Goal: Find specific page/section: Find specific page/section

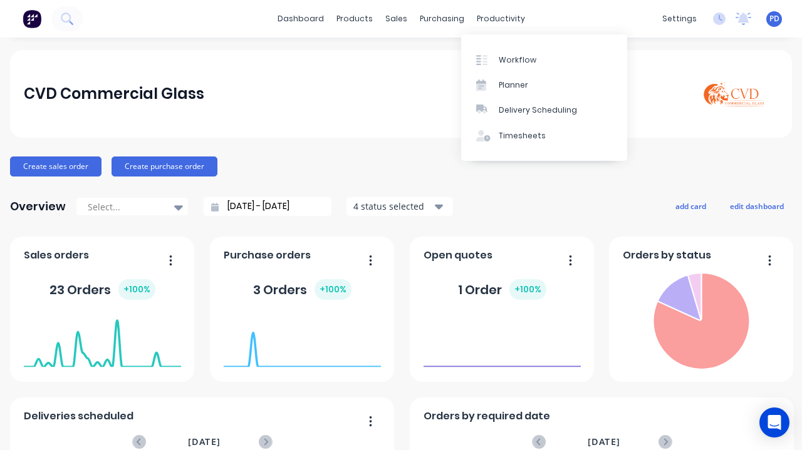
click at [512, 91] on link "Planner" at bounding box center [544, 85] width 166 height 25
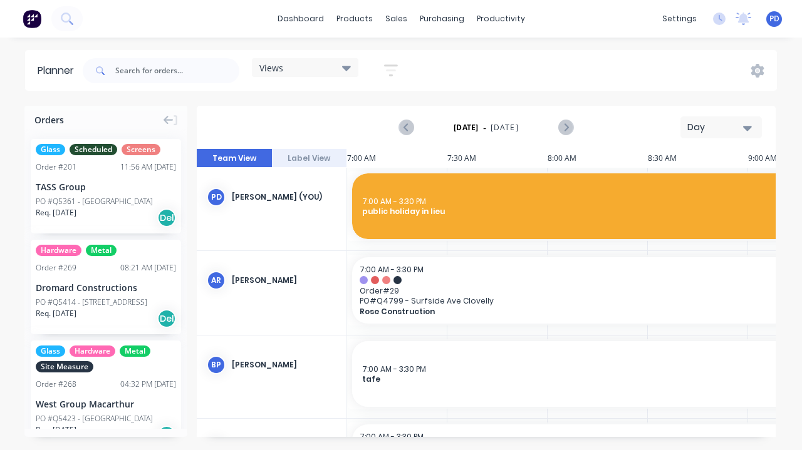
scroll to position [0, 1]
click at [345, 71] on icon at bounding box center [346, 68] width 9 height 14
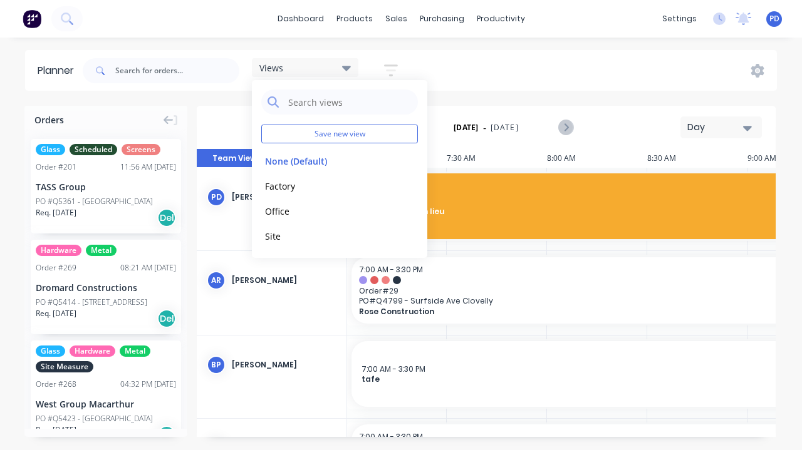
click at [298, 190] on button "Factory" at bounding box center [327, 186] width 133 height 14
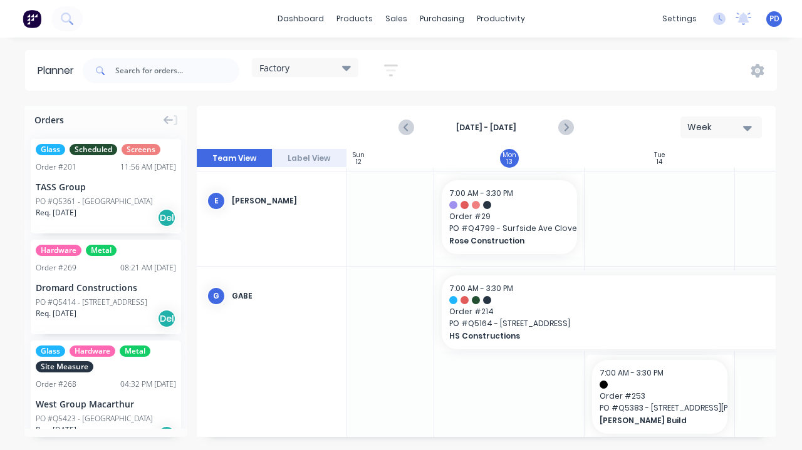
scroll to position [183, 63]
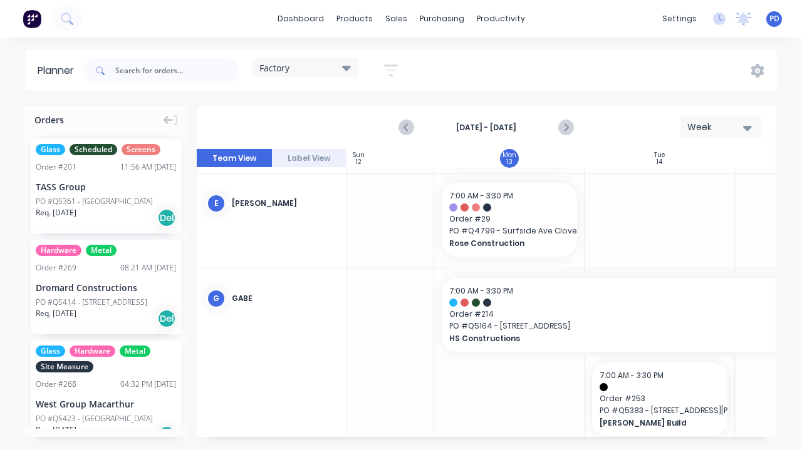
click at [549, 341] on span "HS Constructions" at bounding box center [638, 338] width 379 height 11
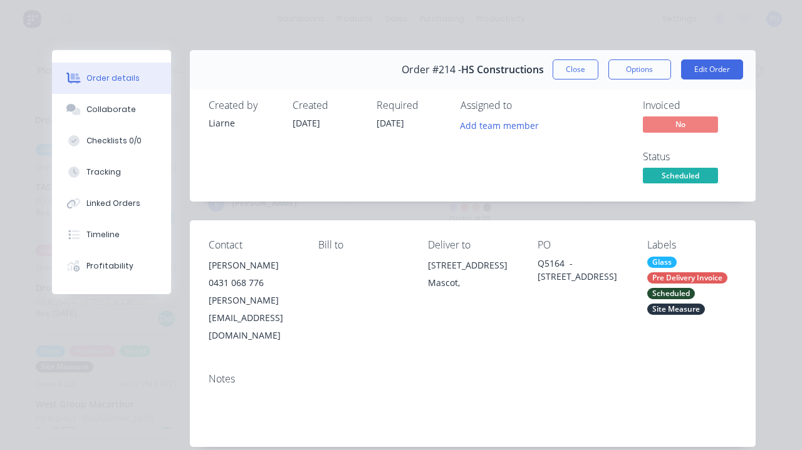
click at [578, 73] on button "Close" at bounding box center [576, 70] width 46 height 20
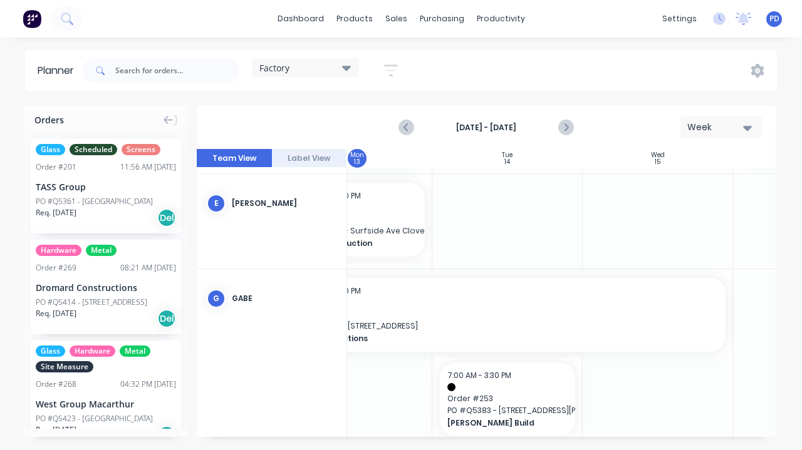
scroll to position [183, 215]
click at [570, 131] on icon "Next page" at bounding box center [565, 127] width 15 height 15
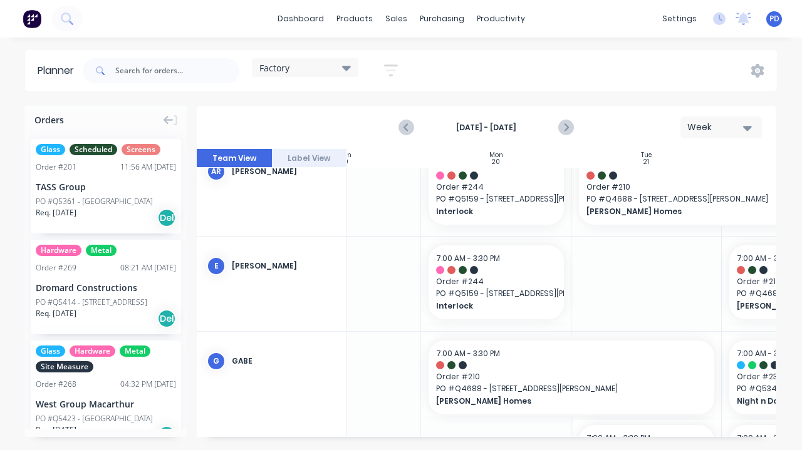
scroll to position [120, 0]
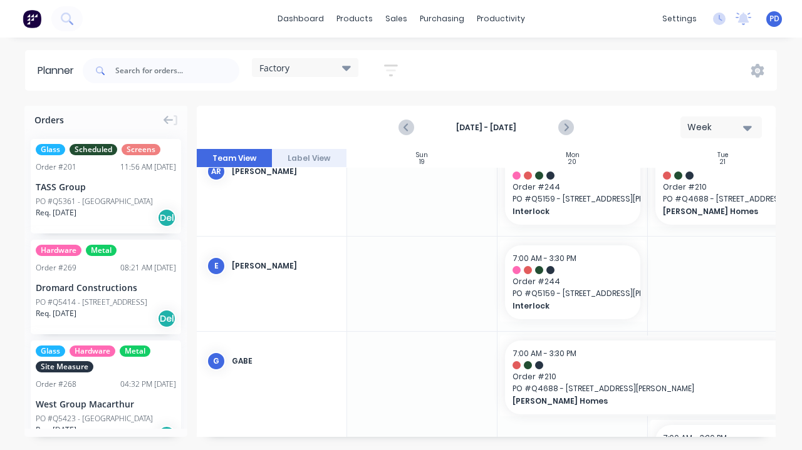
click at [397, 130] on button "Previous page" at bounding box center [406, 127] width 25 height 25
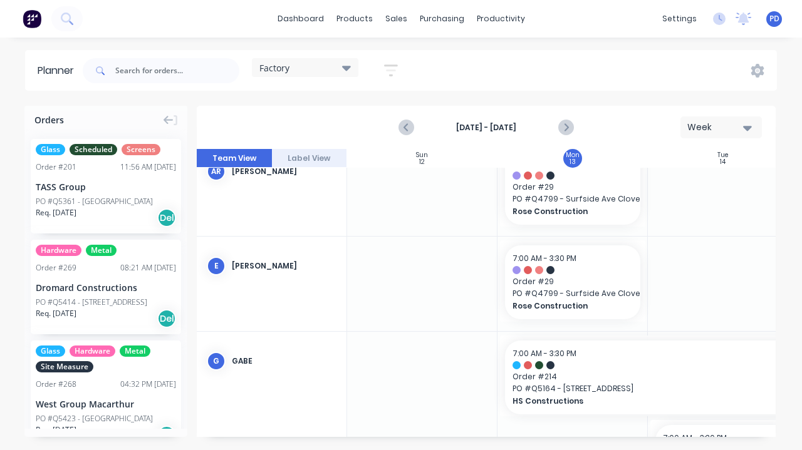
click at [411, 132] on icon "Previous page" at bounding box center [406, 127] width 15 height 15
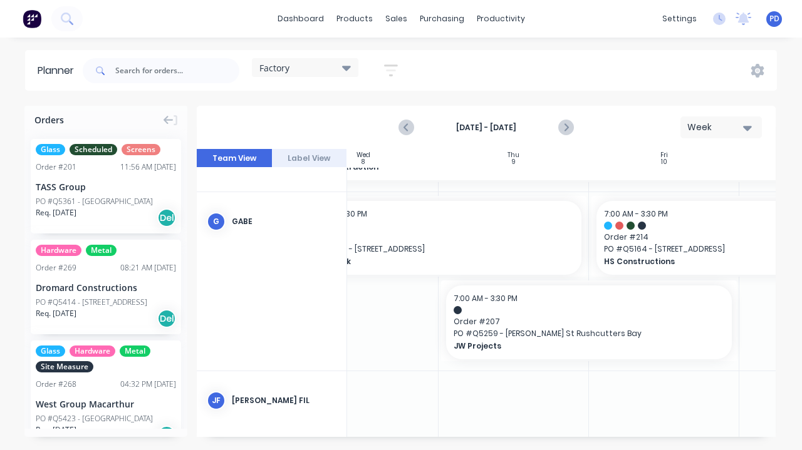
scroll to position [336, 629]
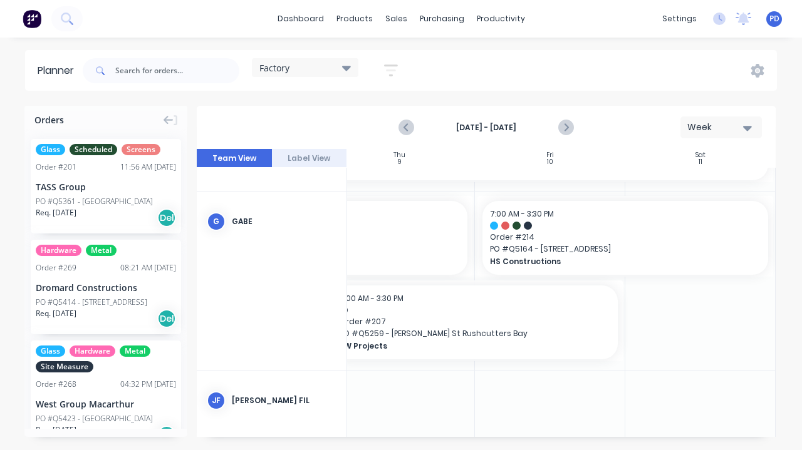
click at [571, 133] on icon "Next page" at bounding box center [565, 127] width 15 height 15
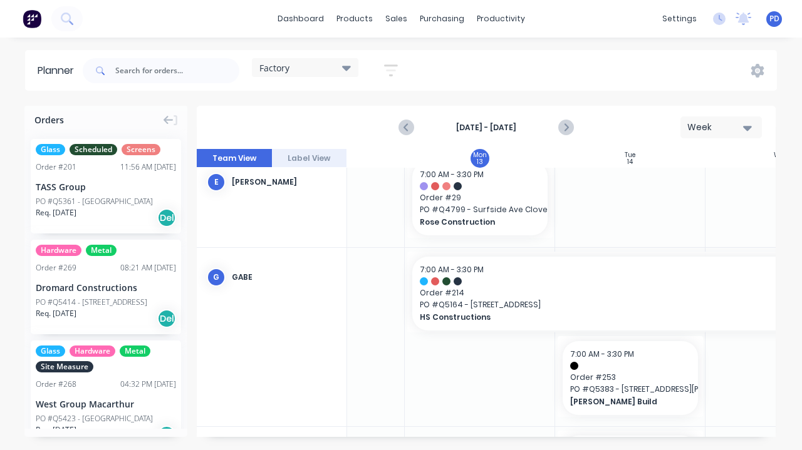
scroll to position [204, 79]
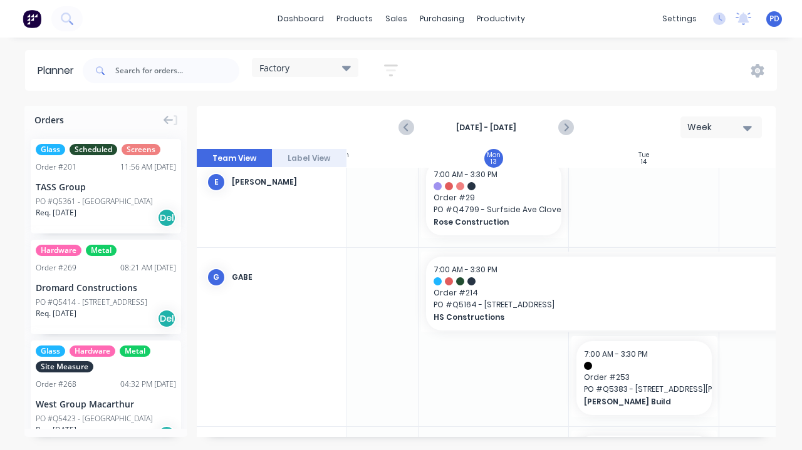
click at [512, 299] on span "PO # Q5164 - [STREET_ADDRESS]" at bounding box center [644, 304] width 421 height 11
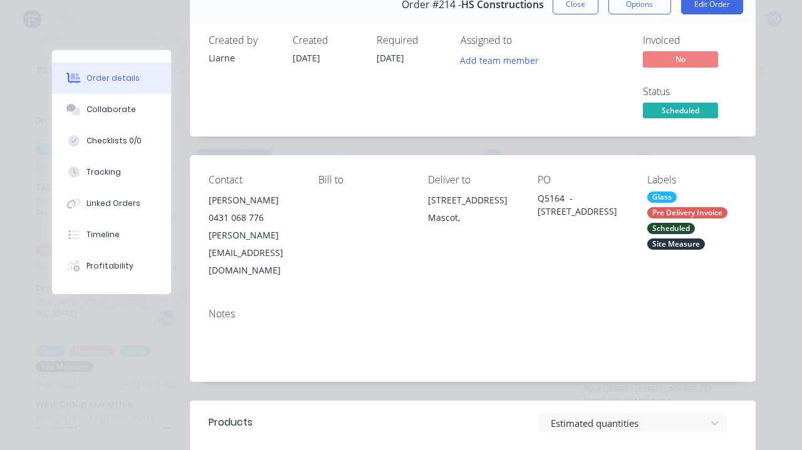
scroll to position [65, 0]
click at [578, 13] on button "Close" at bounding box center [576, 5] width 46 height 20
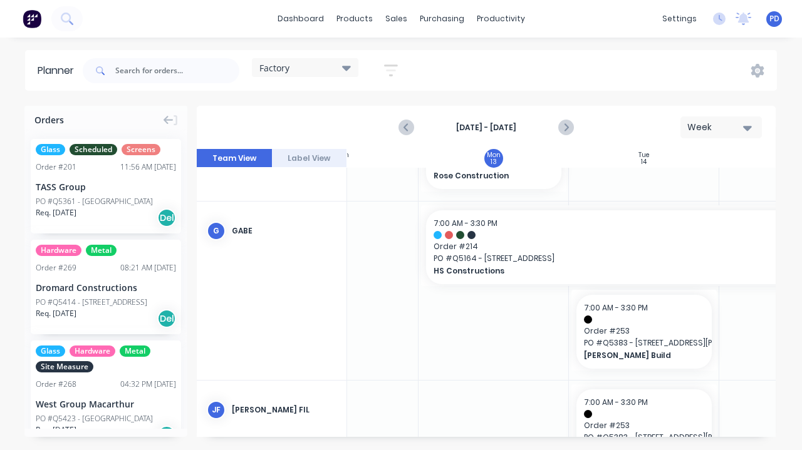
scroll to position [271, 79]
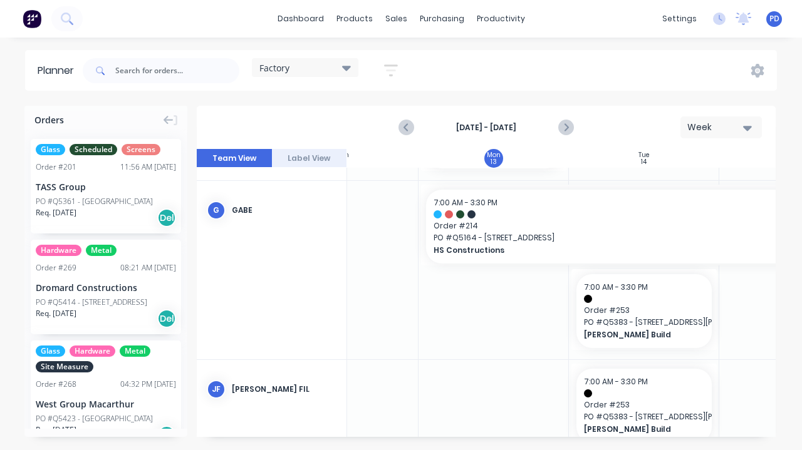
click at [663, 318] on span "PO # Q5383 - [STREET_ADDRESS][PERSON_NAME]" at bounding box center [644, 322] width 120 height 11
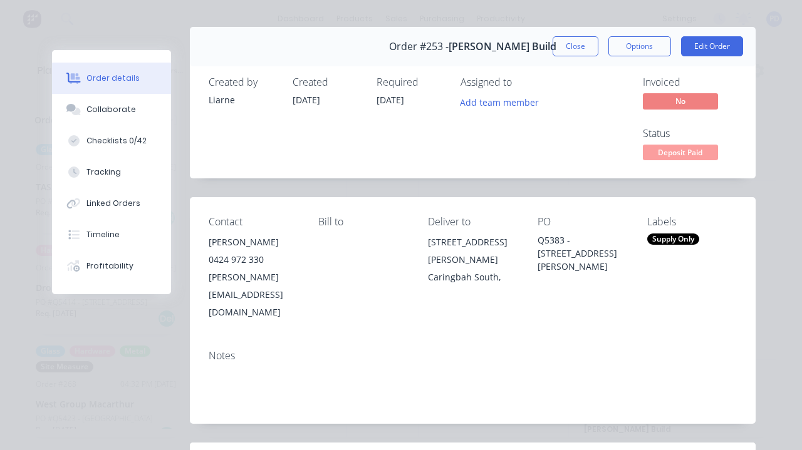
scroll to position [0, 0]
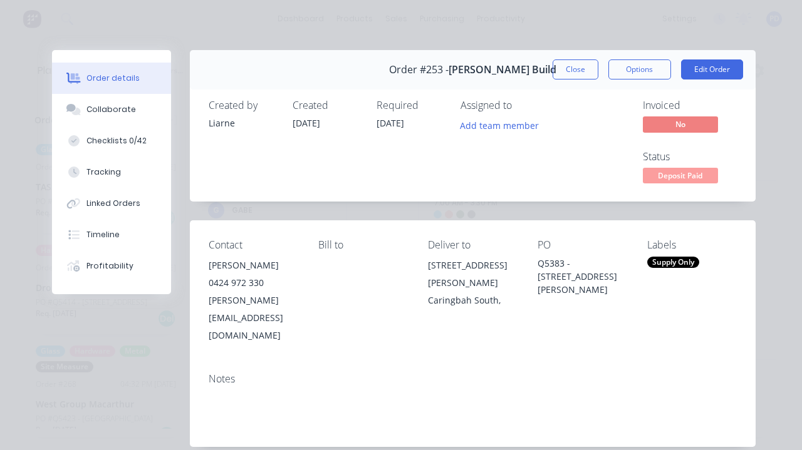
click at [580, 61] on button "Close" at bounding box center [576, 70] width 46 height 20
